Goal: Task Accomplishment & Management: Use online tool/utility

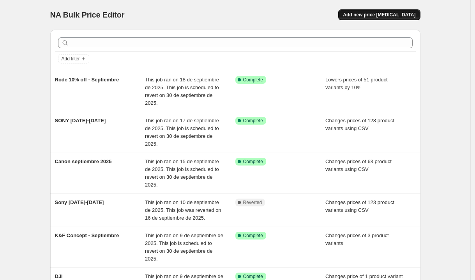
click at [378, 16] on span "Add new price [MEDICAL_DATA]" at bounding box center [379, 15] width 72 height 6
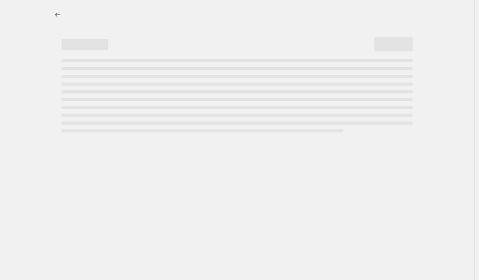
select select "percentage"
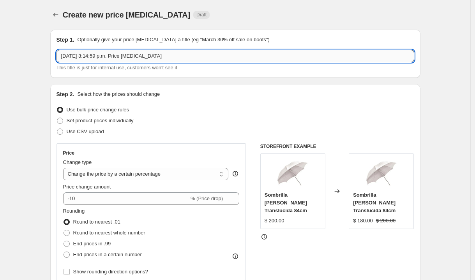
click at [172, 54] on input "[DATE] 3:14:59 p.m. Price [MEDICAL_DATA]" at bounding box center [236, 56] width 358 height 12
paste input "SONYA7RIV-DJIMIC"
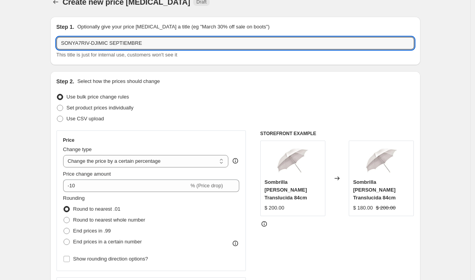
scroll to position [13, 0]
type input "SONYA7RIV-DJIMIC SEPTIEMBRE"
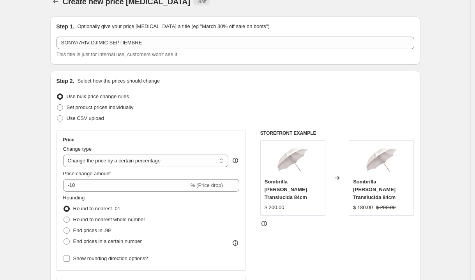
click at [63, 109] on span at bounding box center [60, 107] width 6 height 6
click at [57, 105] on input "Set product prices individually" at bounding box center [57, 104] width 0 height 0
radio input "true"
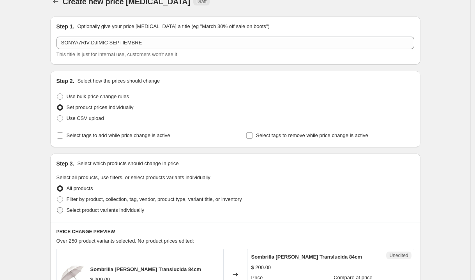
click at [63, 210] on span at bounding box center [60, 210] width 6 height 6
click at [57, 208] on input "Select product variants individually" at bounding box center [57, 207] width 0 height 0
radio input "true"
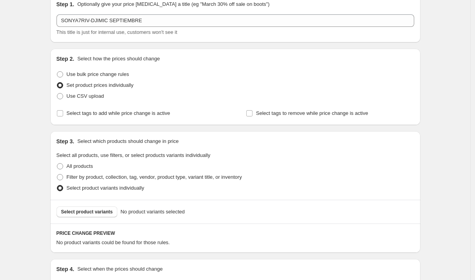
scroll to position [36, 0]
click at [111, 212] on span "Select product variants" at bounding box center [87, 212] width 52 height 6
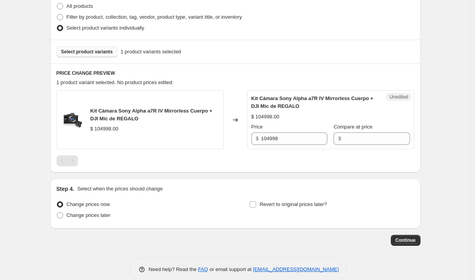
scroll to position [197, 0]
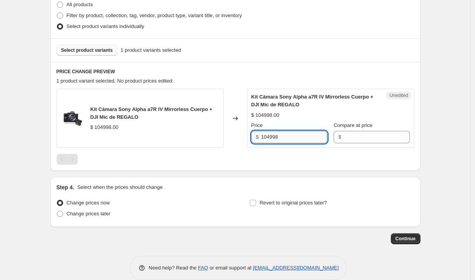
click at [283, 141] on input "104998" at bounding box center [294, 137] width 66 height 12
click at [284, 140] on input "104998" at bounding box center [294, 137] width 66 height 12
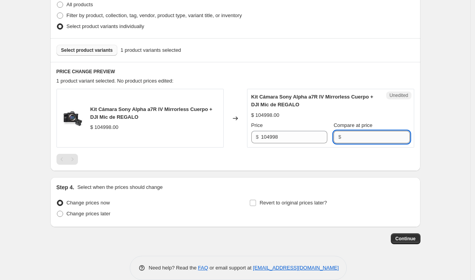
click at [356, 139] on input "Compare at price" at bounding box center [376, 137] width 66 height 12
paste input "104998"
type input "104998"
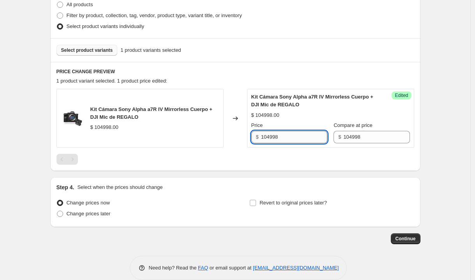
click at [308, 139] on input "104998" at bounding box center [294, 137] width 66 height 12
type input "63359"
click at [356, 172] on div "Step 1. Optionally give your price [MEDICAL_DATA] a title (eg "March 30% off sa…" at bounding box center [232, 35] width 376 height 418
click at [259, 202] on label "Revert to original prices later?" at bounding box center [288, 203] width 78 height 11
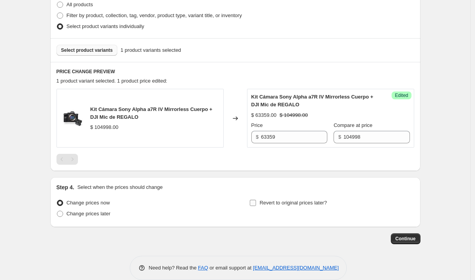
click at [256, 202] on input "Revert to original prices later?" at bounding box center [253, 203] width 6 height 6
checkbox input "true"
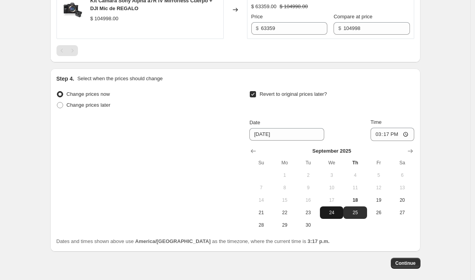
scroll to position [311, 0]
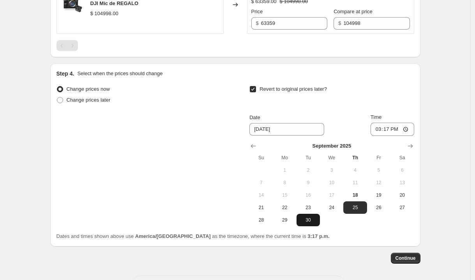
click at [307, 221] on span "30" at bounding box center [308, 220] width 17 height 6
type input "[DATE]"
click at [377, 131] on input "15:17" at bounding box center [393, 129] width 44 height 13
type input "23:59"
click at [413, 259] on span "Continue" at bounding box center [406, 258] width 20 height 6
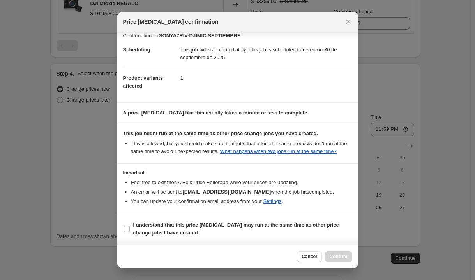
scroll to position [14, 0]
click at [130, 228] on span ":r24:" at bounding box center [126, 229] width 7 height 7
click at [130, 228] on input "I understand that this price [MEDICAL_DATA] may run at the same time as other p…" at bounding box center [127, 229] width 6 height 6
checkbox input "true"
click at [343, 258] on span "Confirm" at bounding box center [339, 257] width 18 height 6
